Goal: Information Seeking & Learning: Learn about a topic

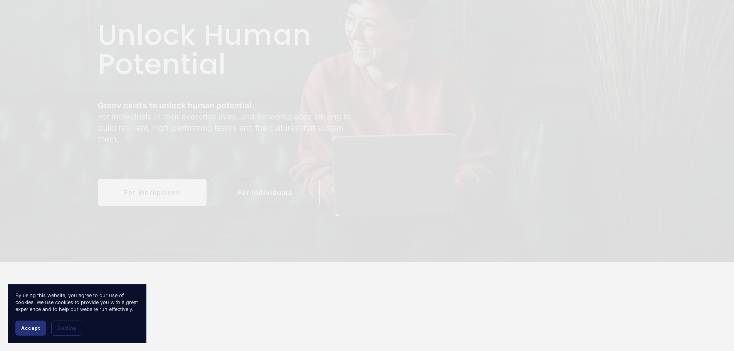
scroll to position [77, 0]
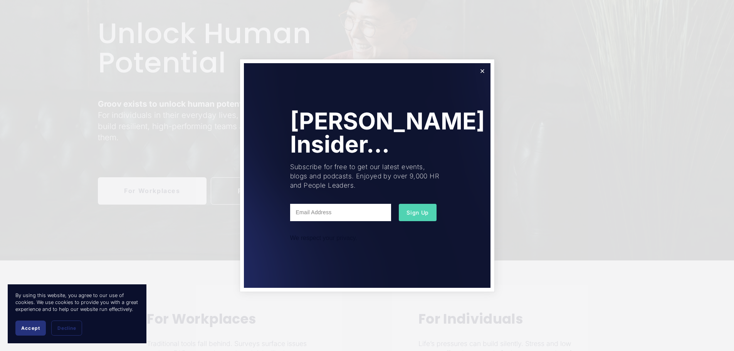
click at [30, 327] on span "Accept" at bounding box center [30, 328] width 19 height 6
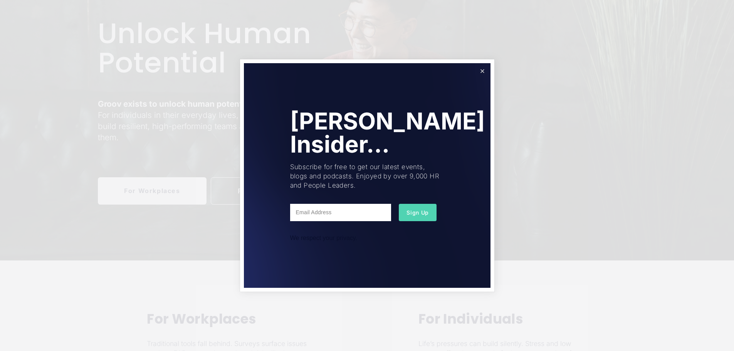
click at [483, 69] on link "Close" at bounding box center [481, 70] width 13 height 13
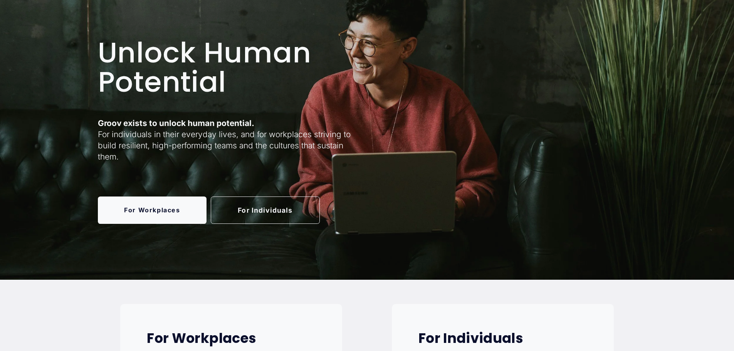
scroll to position [0, 0]
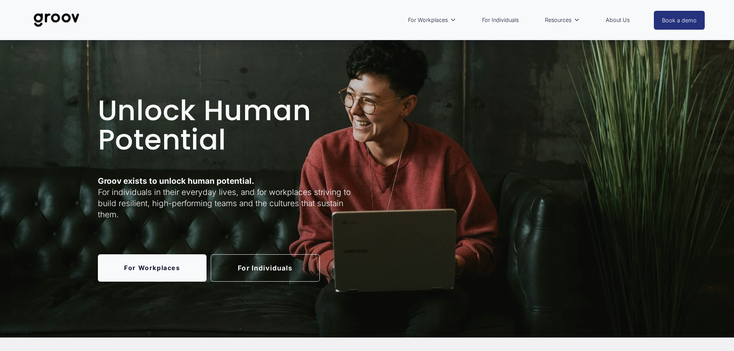
click at [255, 271] on link "For Individuals" at bounding box center [265, 267] width 109 height 27
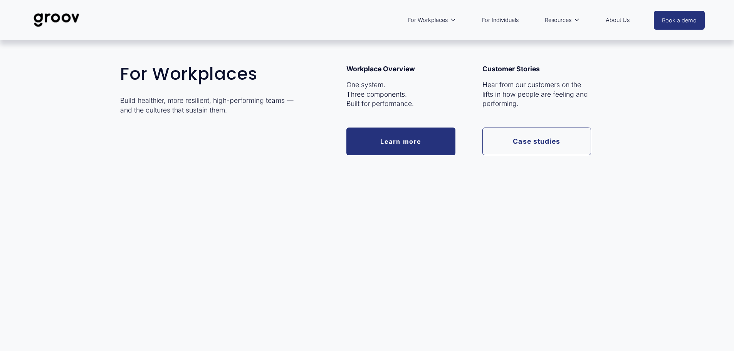
click at [430, 20] on span "For Workplaces" at bounding box center [428, 20] width 40 height 10
click at [400, 138] on link "Learn more" at bounding box center [400, 141] width 109 height 27
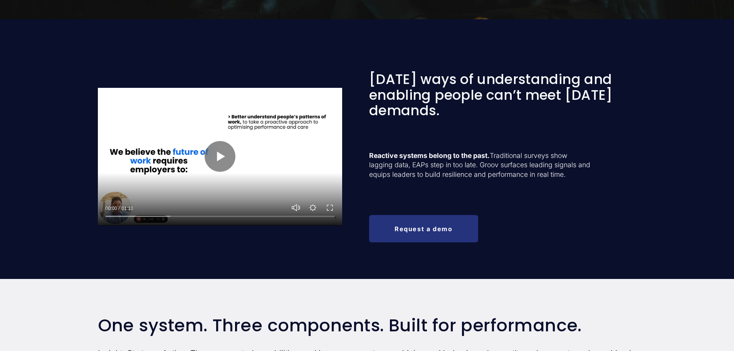
scroll to position [308, 0]
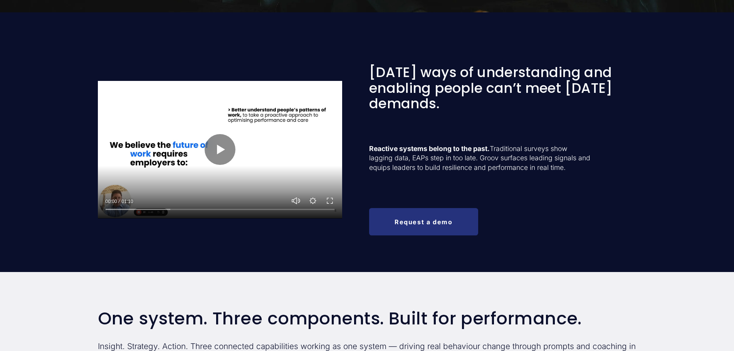
click at [177, 183] on div at bounding box center [220, 150] width 245 height 138
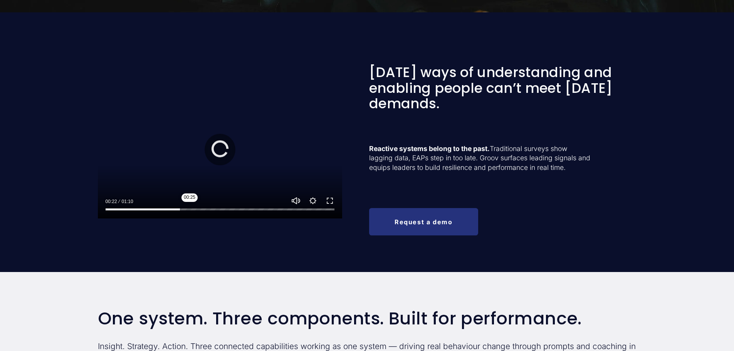
click at [190, 208] on input "Seek" at bounding box center [220, 209] width 229 height 5
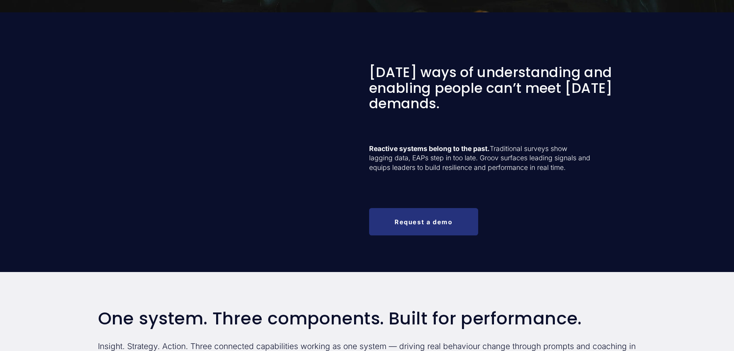
type input "100"
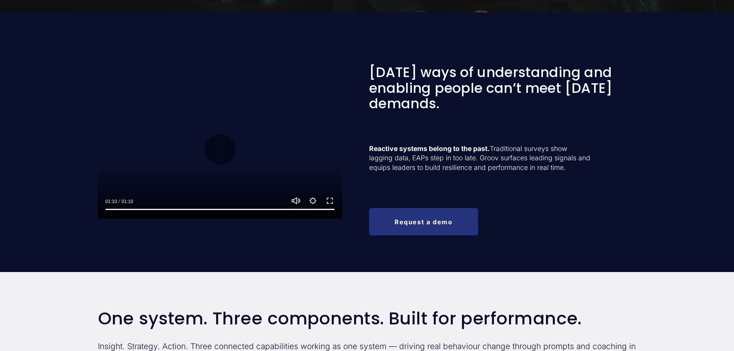
click at [419, 224] on link "Request a demo" at bounding box center [423, 221] width 109 height 27
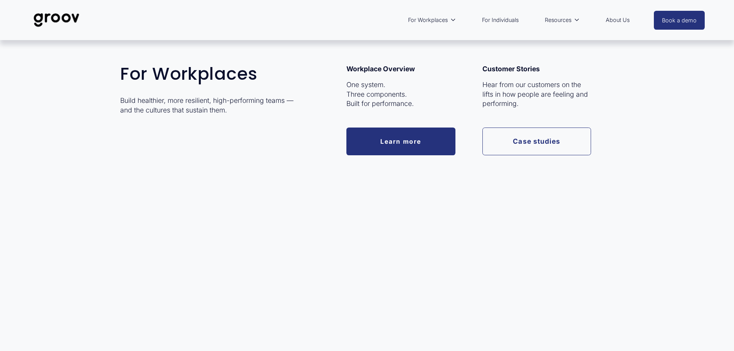
click at [403, 138] on link "Learn more" at bounding box center [400, 141] width 109 height 27
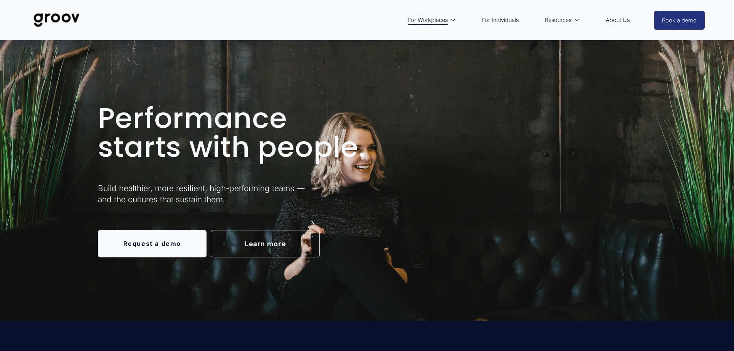
click at [497, 21] on link "For Individuals" at bounding box center [500, 20] width 44 height 18
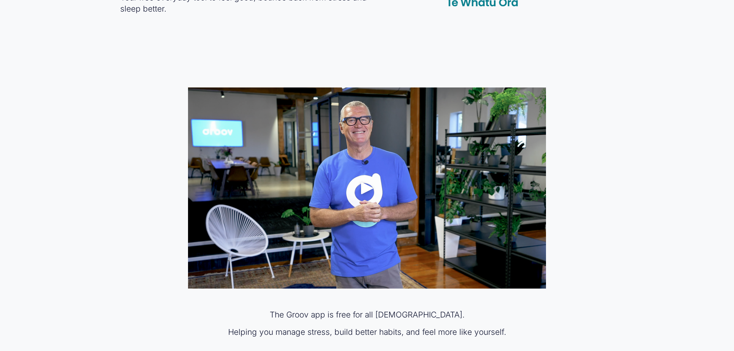
scroll to position [462, 0]
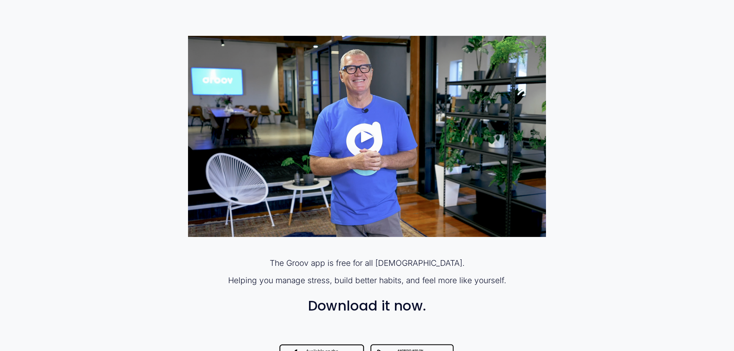
click at [364, 137] on div "Play" at bounding box center [367, 136] width 18 height 18
